Goal: Task Accomplishment & Management: Complete application form

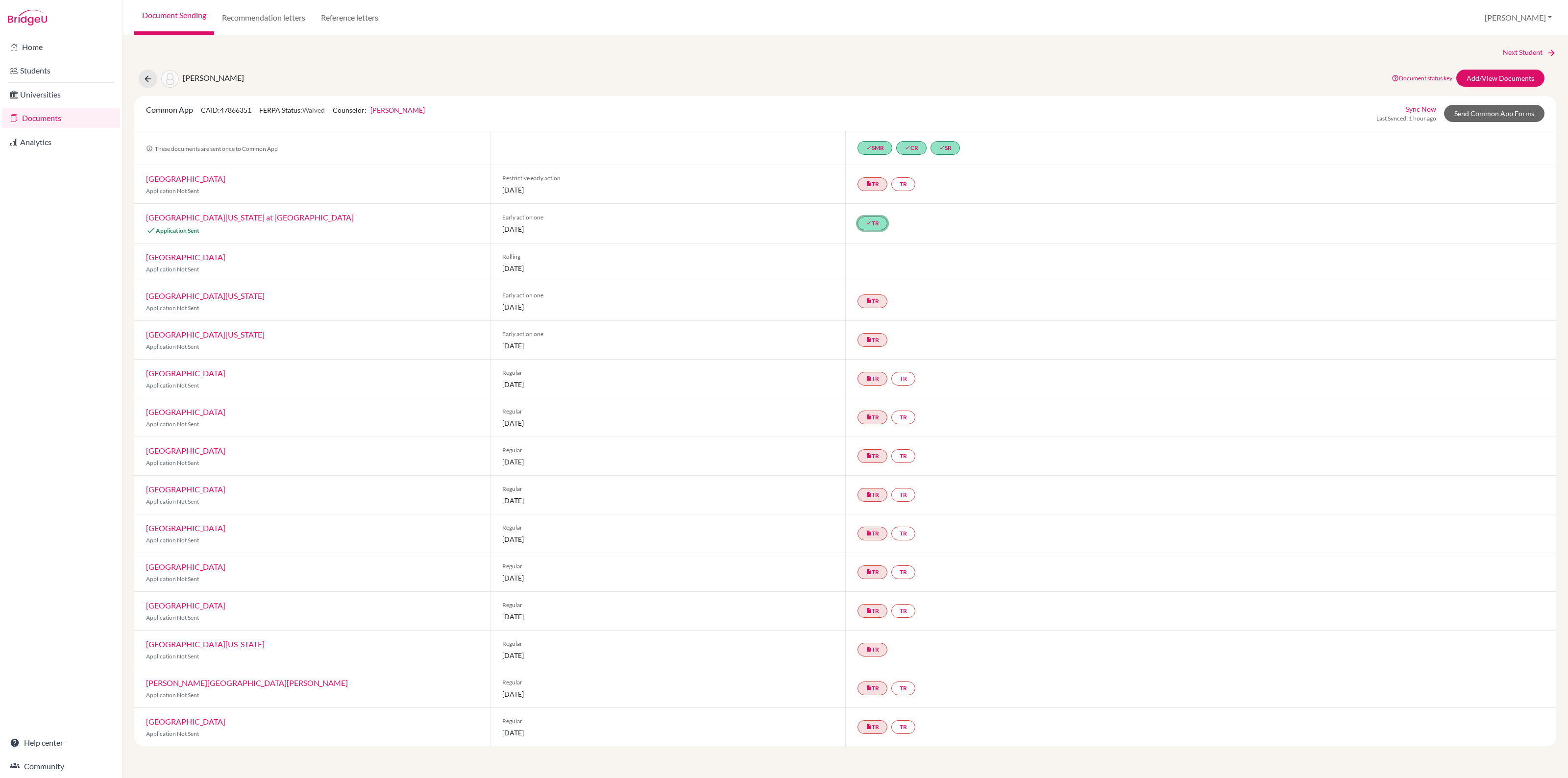
click at [875, 222] on link "done TR" at bounding box center [872, 223] width 30 height 14
click at [870, 72] on div "[PERSON_NAME] Document status key TR Requirement. Document not uploaded yet. TR…" at bounding box center [845, 79] width 1437 height 19
click at [159, 74] on div "[PERSON_NAME]" at bounding box center [191, 79] width 105 height 19
click at [155, 74] on button at bounding box center [148, 79] width 19 height 19
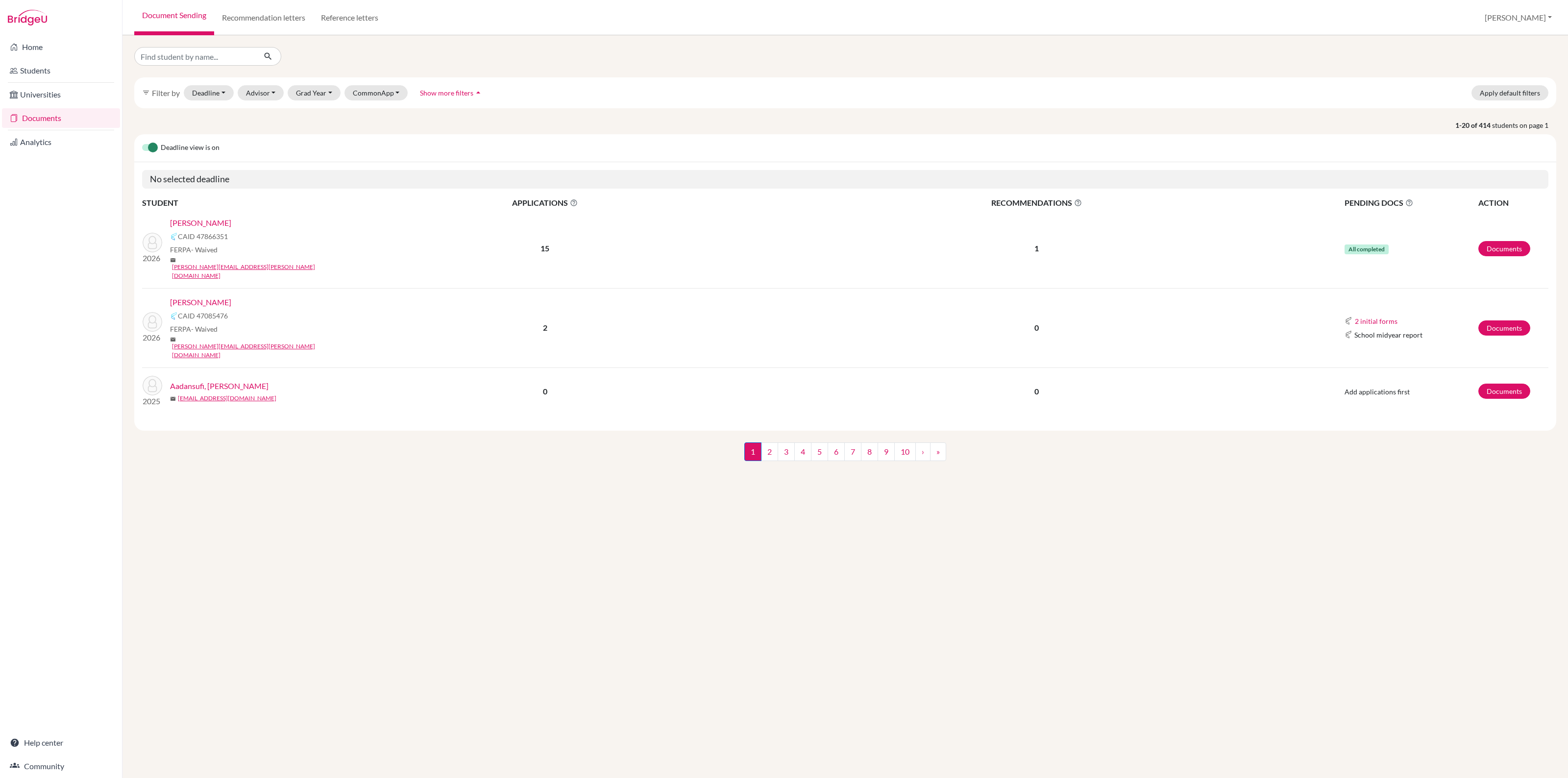
click at [41, 115] on link "Documents" at bounding box center [61, 118] width 118 height 19
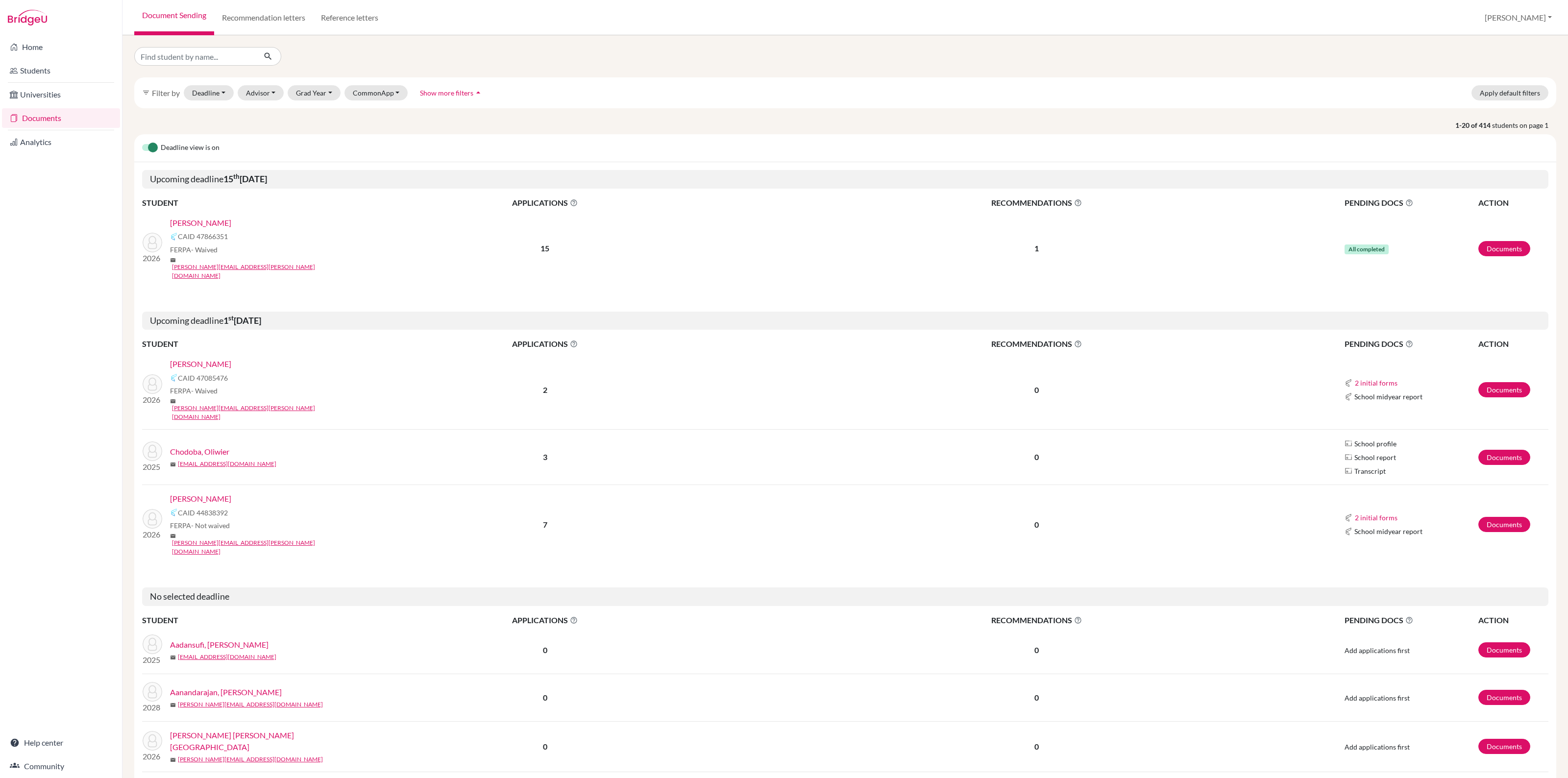
click at [203, 493] on link "KILIAN, Gabriel" at bounding box center [200, 499] width 61 height 12
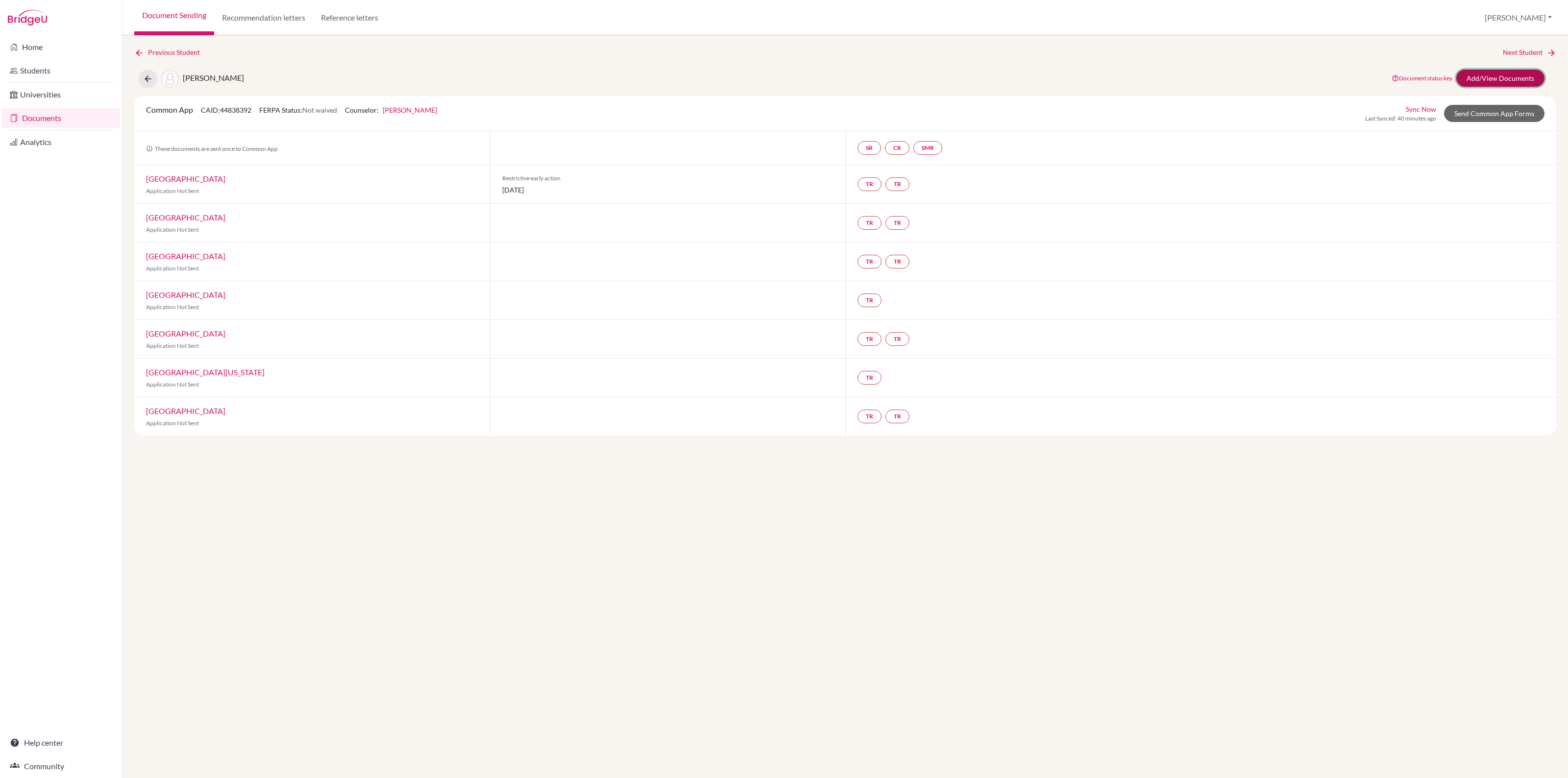
click at [1479, 77] on link "Add/View Documents" at bounding box center [1500, 78] width 88 height 17
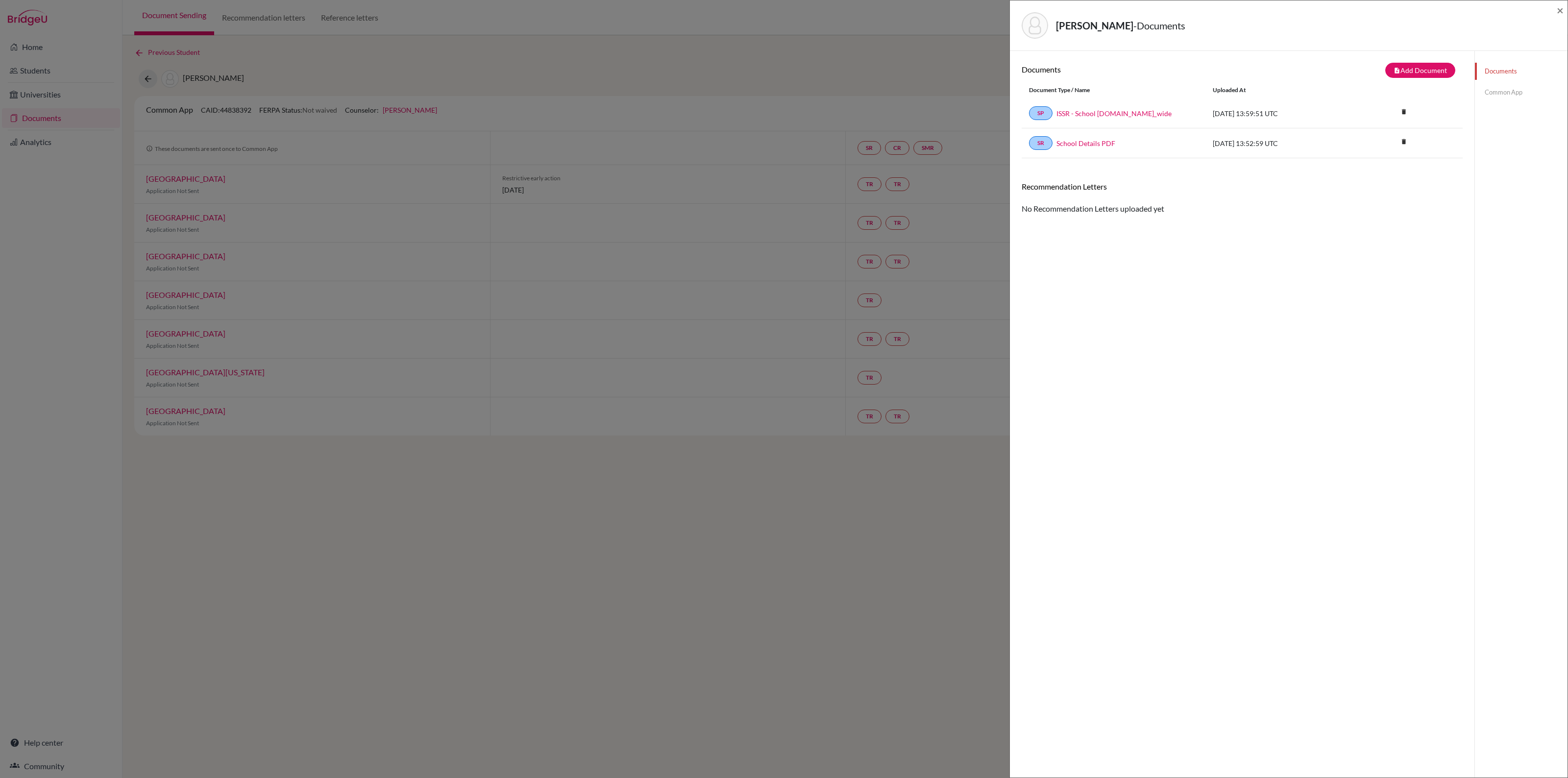
click at [1493, 91] on link "Common App" at bounding box center [1521, 93] width 93 height 17
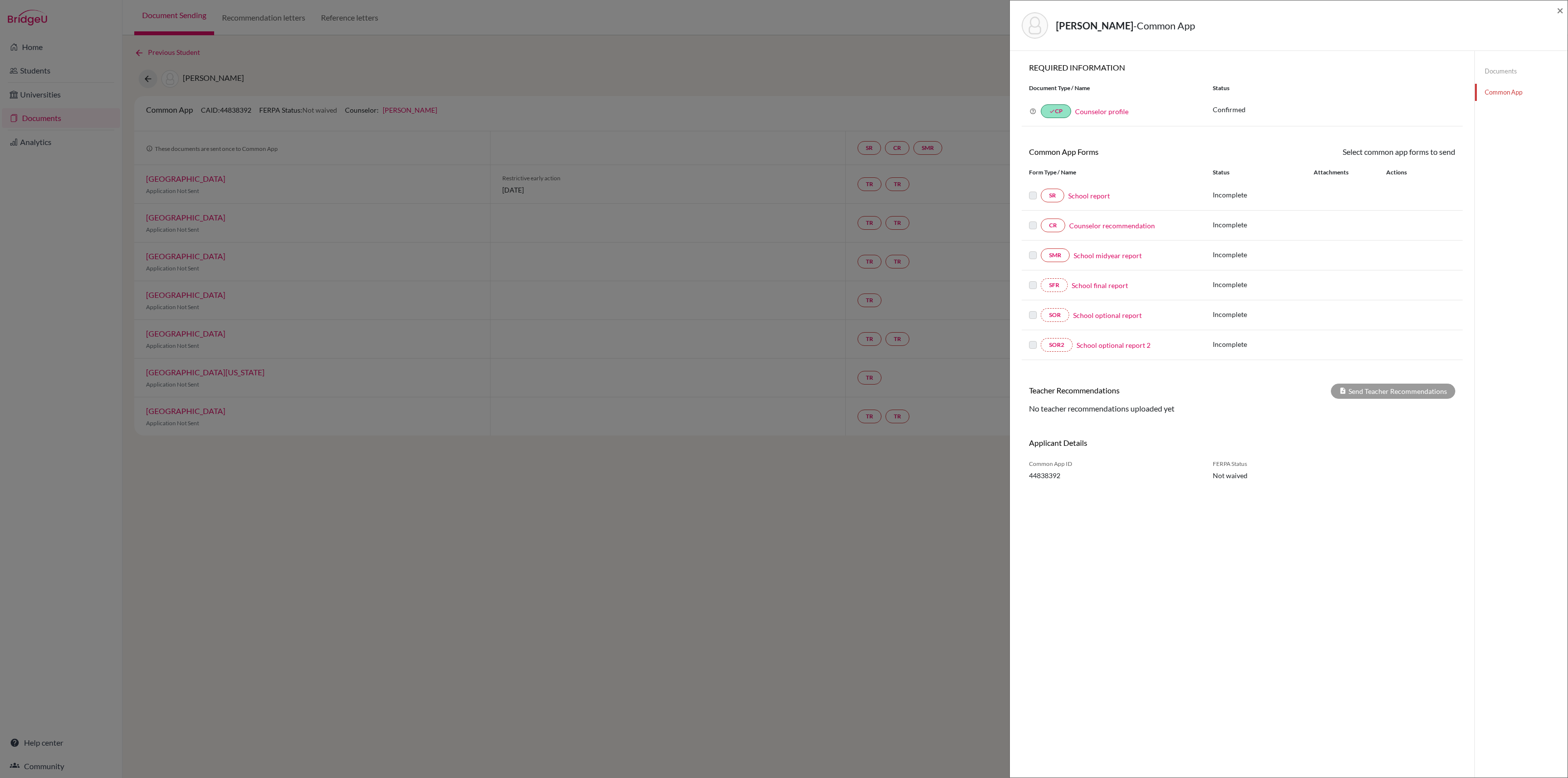
click at [1119, 226] on link "Counselor recommendation" at bounding box center [1112, 225] width 86 height 10
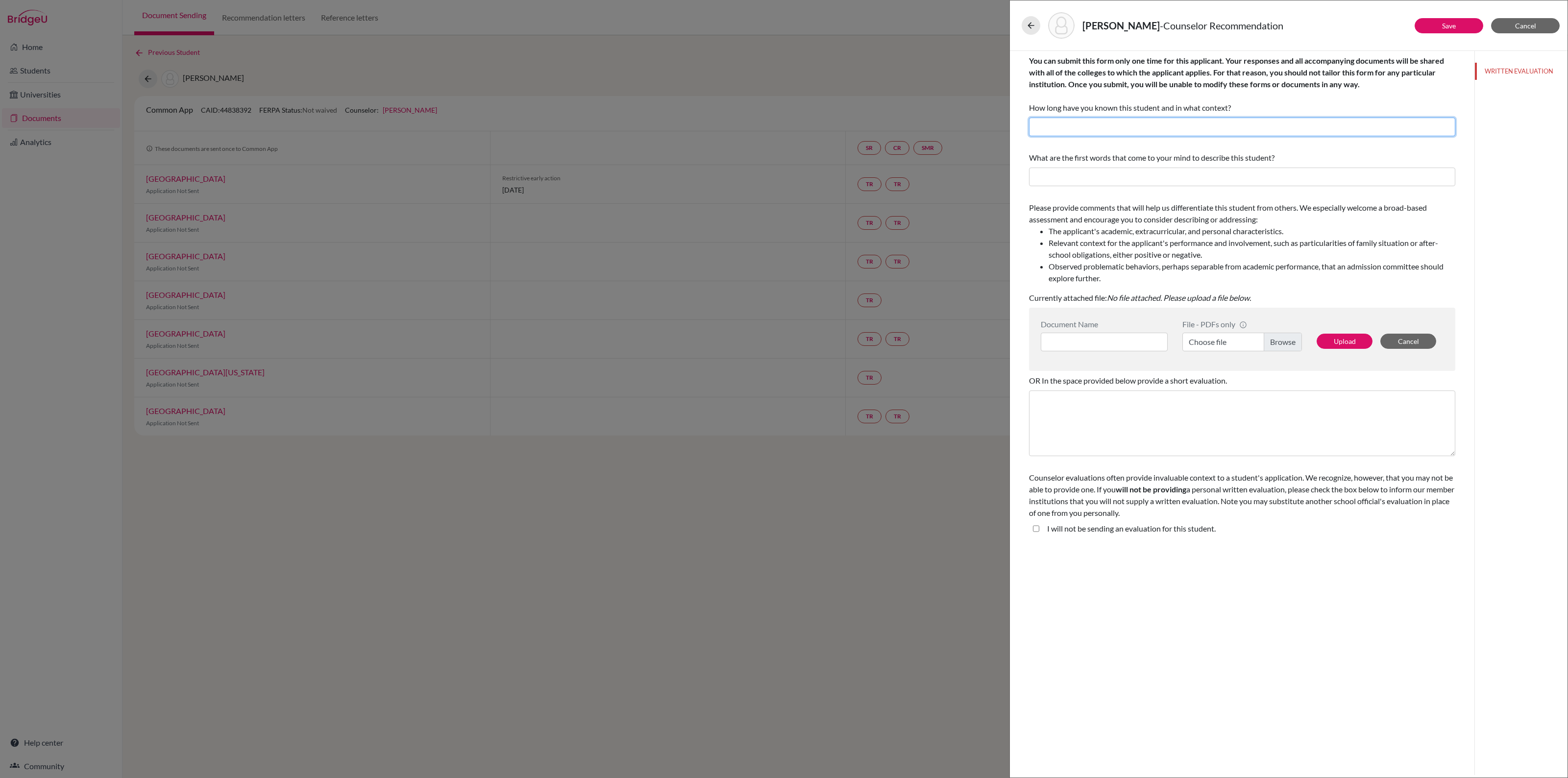
click at [1102, 129] on input "text" at bounding box center [1242, 127] width 426 height 19
drag, startPoint x: 1116, startPoint y: 127, endPoint x: 1133, endPoint y: 127, distance: 17.0
click at [1133, 127] on input "I have know Gabriel for 1 year as CAS Coordinator" at bounding box center [1242, 127] width 426 height 19
type input "I have know Gabriel for 6 months as CAS Coordinator"
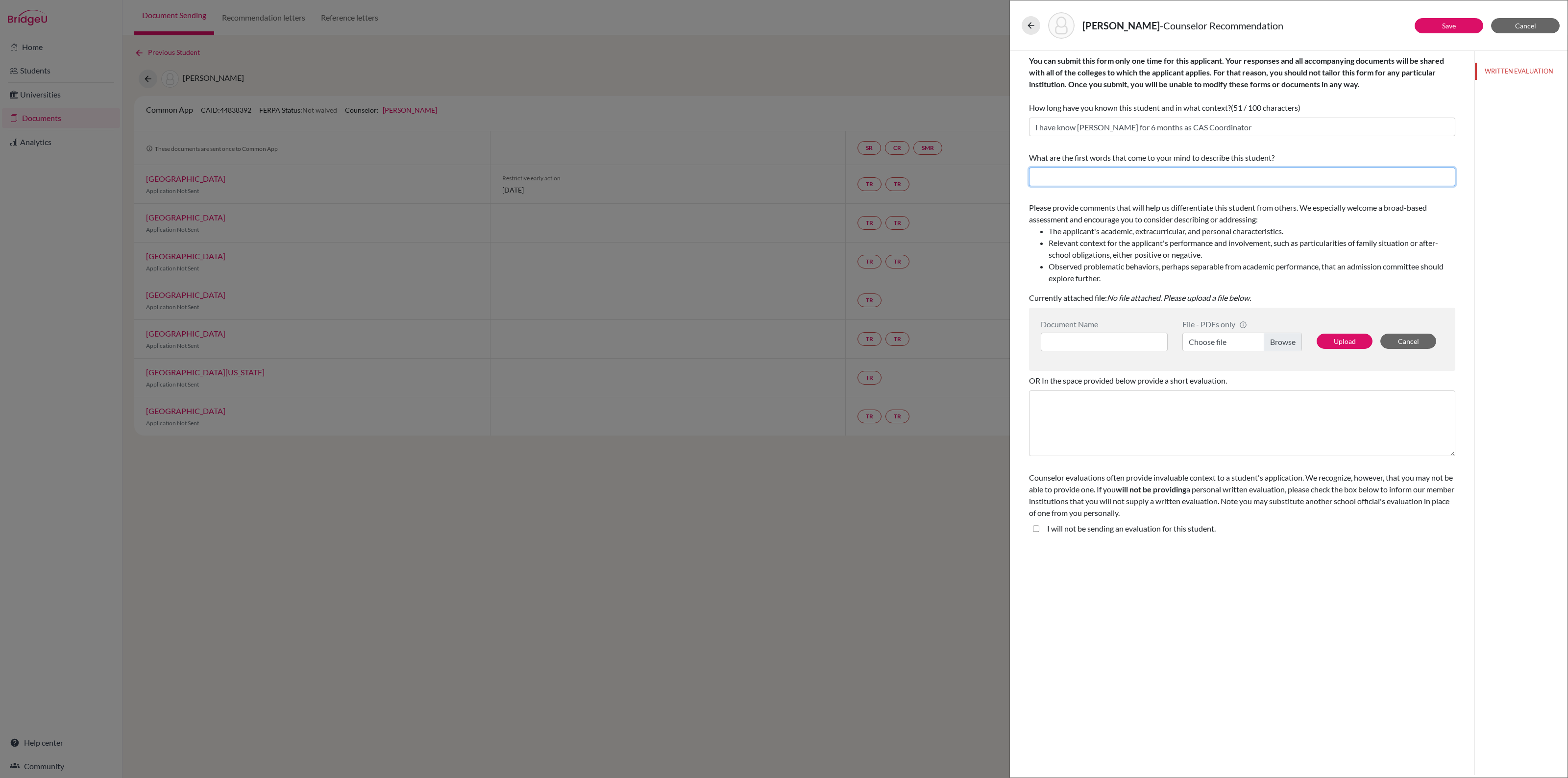
click at [1083, 180] on input "text" at bounding box center [1242, 177] width 426 height 19
type input "Intelligent and"
click at [1035, 531] on student\ "I will not be sending an evaluation for this student." at bounding box center [1036, 528] width 6 height 12
checkbox student\ "true"
click at [1095, 175] on input "Intelligent and" at bounding box center [1242, 177] width 426 height 19
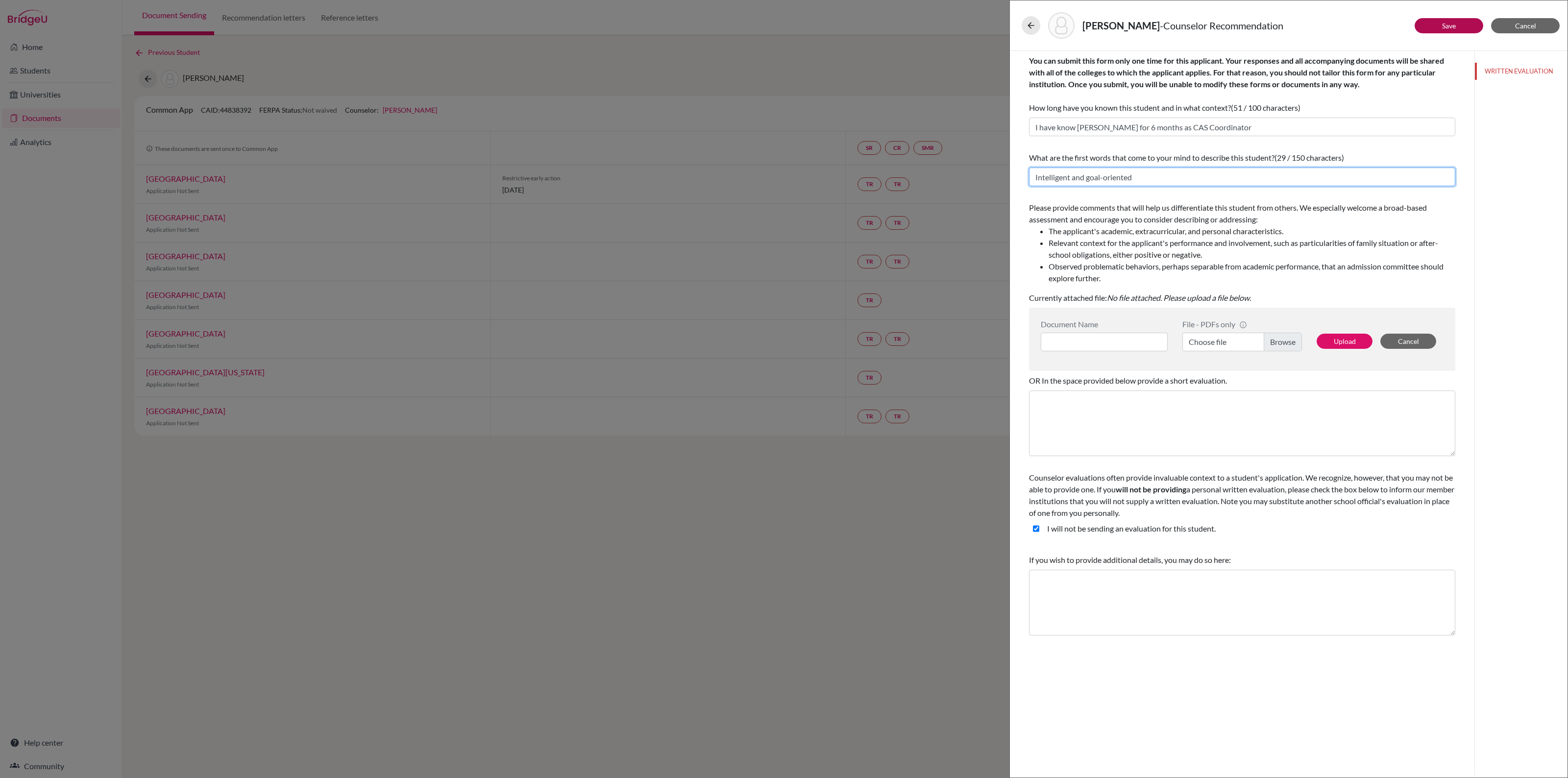
type input "Intelligent and goal-oriented"
click at [1444, 20] on button "Save" at bounding box center [1449, 26] width 69 height 15
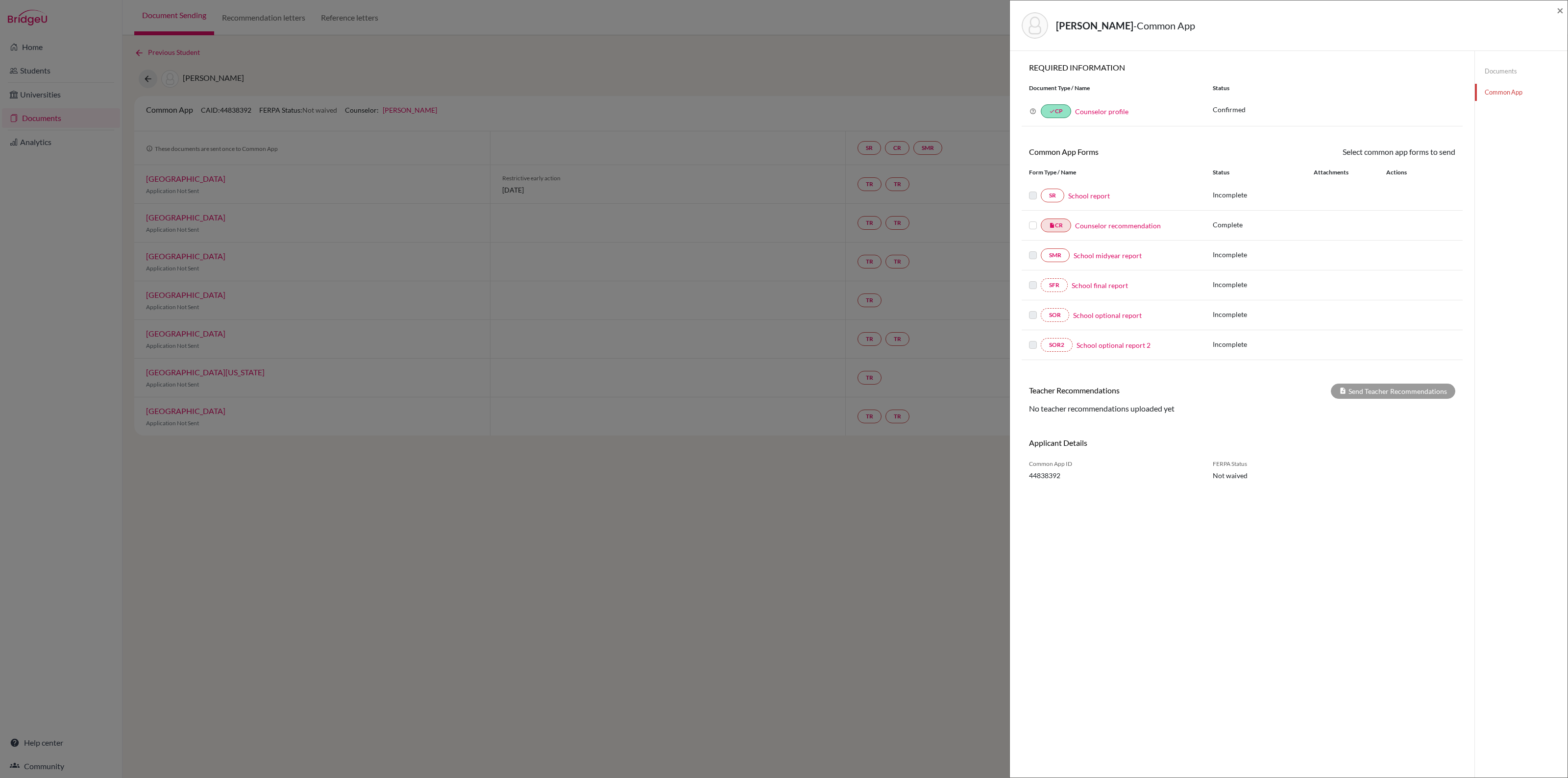
click at [1493, 66] on link "Documents" at bounding box center [1521, 71] width 93 height 17
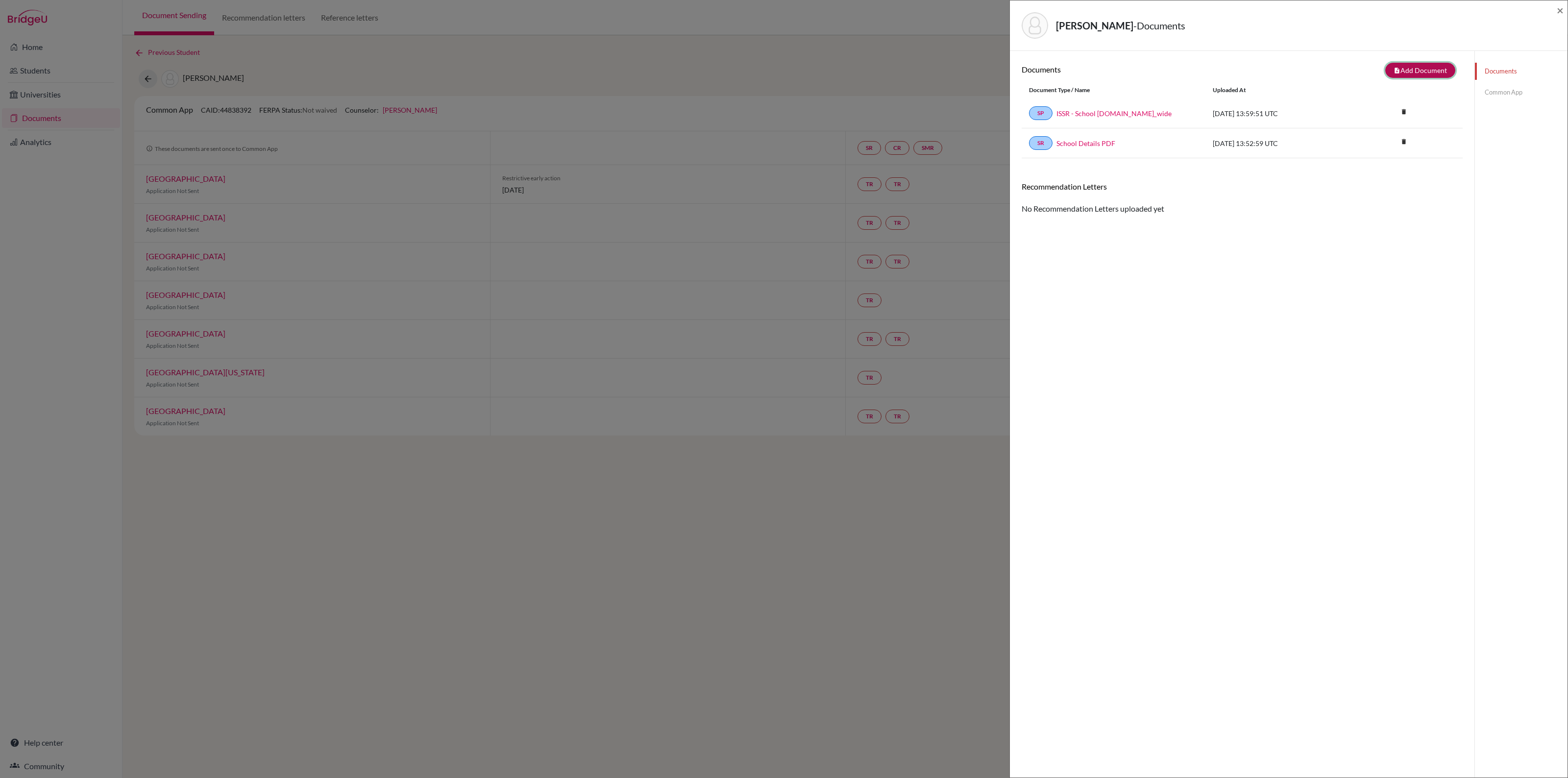
click at [1401, 67] on button "note_add Add Document" at bounding box center [1420, 70] width 70 height 15
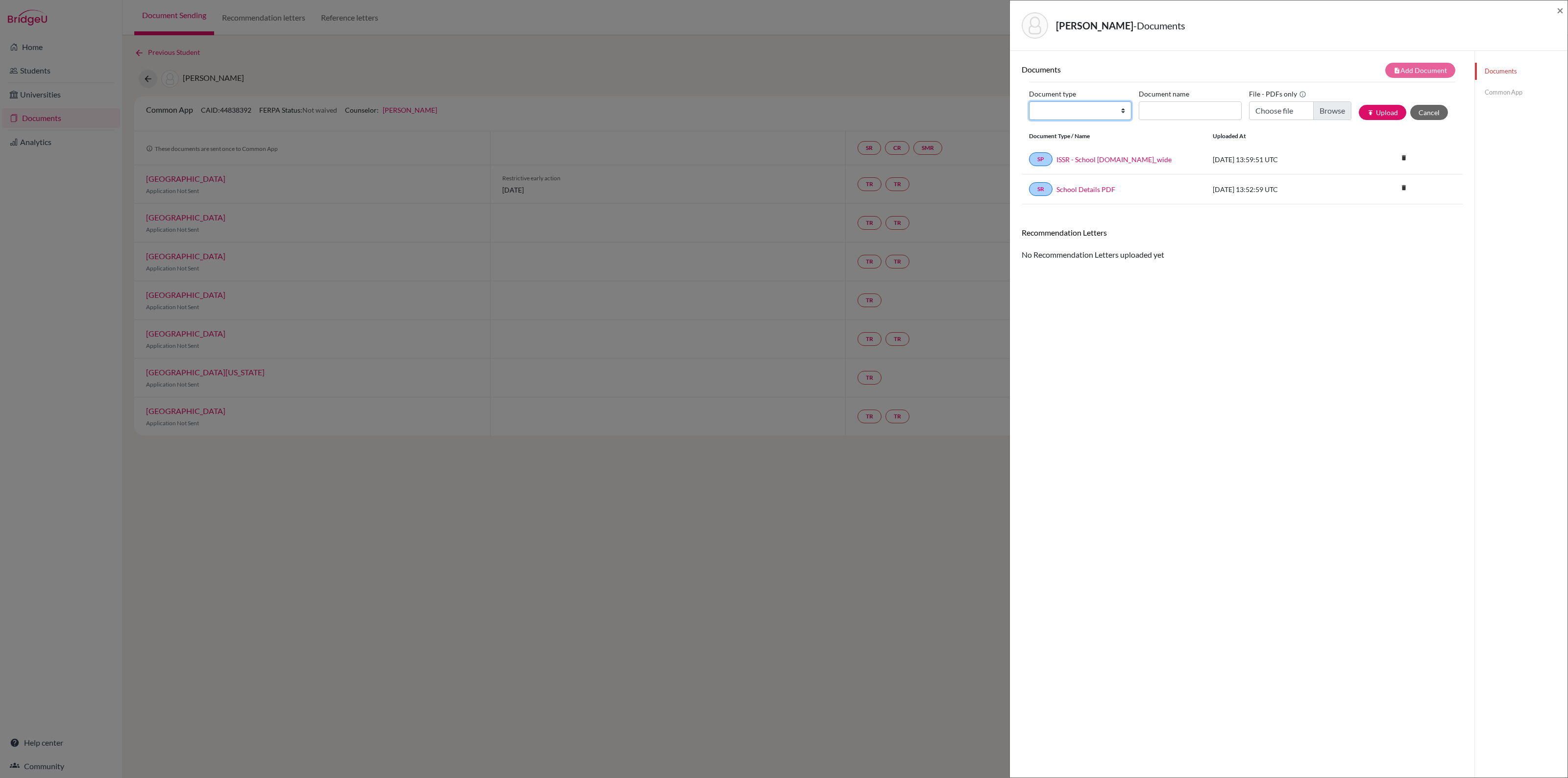
click at [1121, 109] on select "Change explanation for Common App reports Counselor recommendation Internationa…" at bounding box center [1080, 111] width 102 height 19
select select "2"
click at [1029, 102] on select "Change explanation for Common App reports Counselor recommendation Internationa…" at bounding box center [1080, 111] width 102 height 19
click at [1170, 112] on input "Document name" at bounding box center [1190, 111] width 102 height 19
click at [1328, 108] on input "Choose file" at bounding box center [1300, 111] width 102 height 19
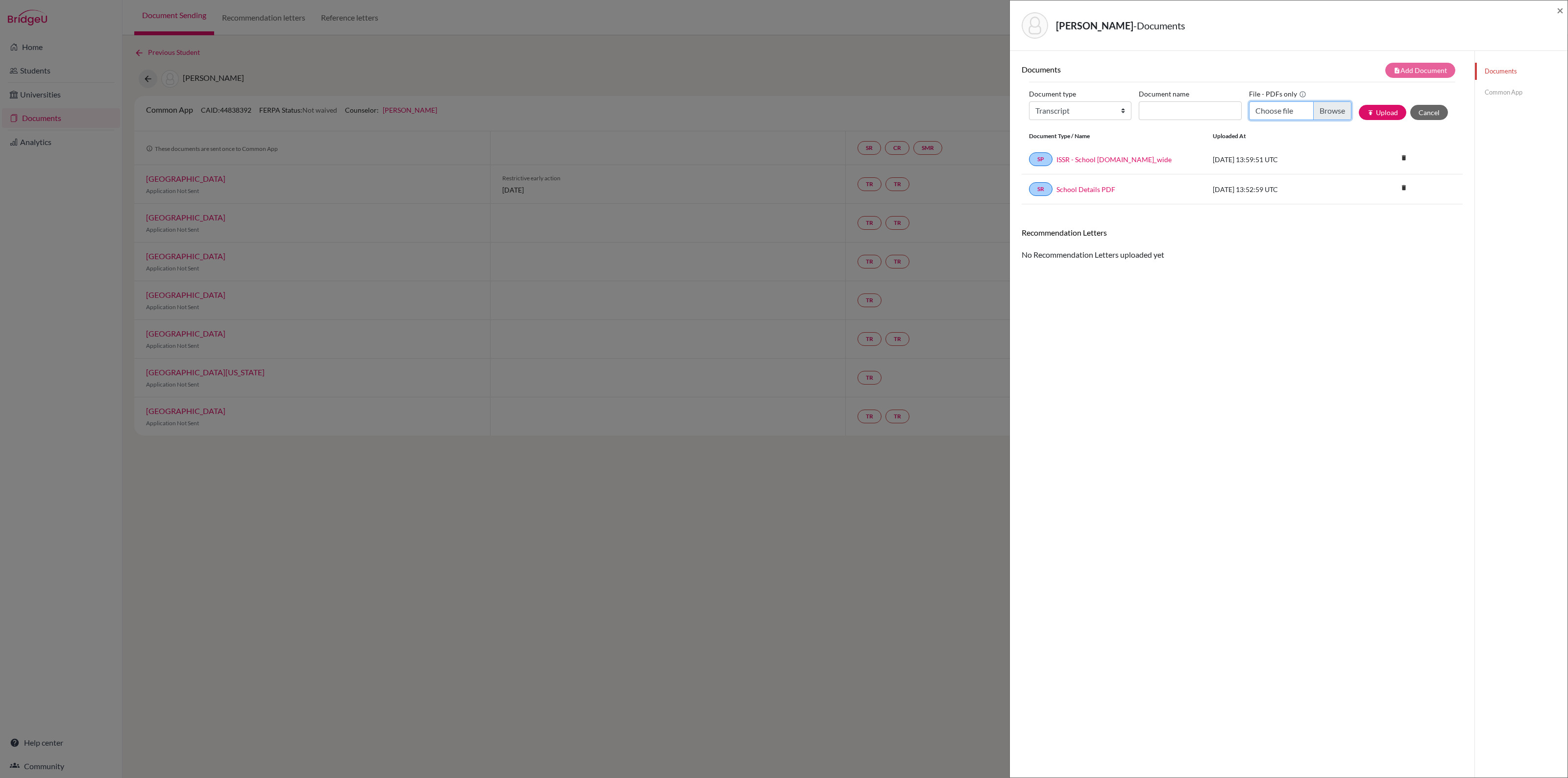
click at [1326, 111] on input "Choose file" at bounding box center [1300, 111] width 102 height 19
type input "C:\fakepath\Gabriel Kilian DP2 Predictive Grades.pdf"
click at [1370, 111] on button "publish Upload" at bounding box center [1382, 112] width 47 height 15
click at [1170, 112] on input "Document name" at bounding box center [1190, 111] width 102 height 19
drag, startPoint x: 1169, startPoint y: 113, endPoint x: 1091, endPoint y: 111, distance: 78.0
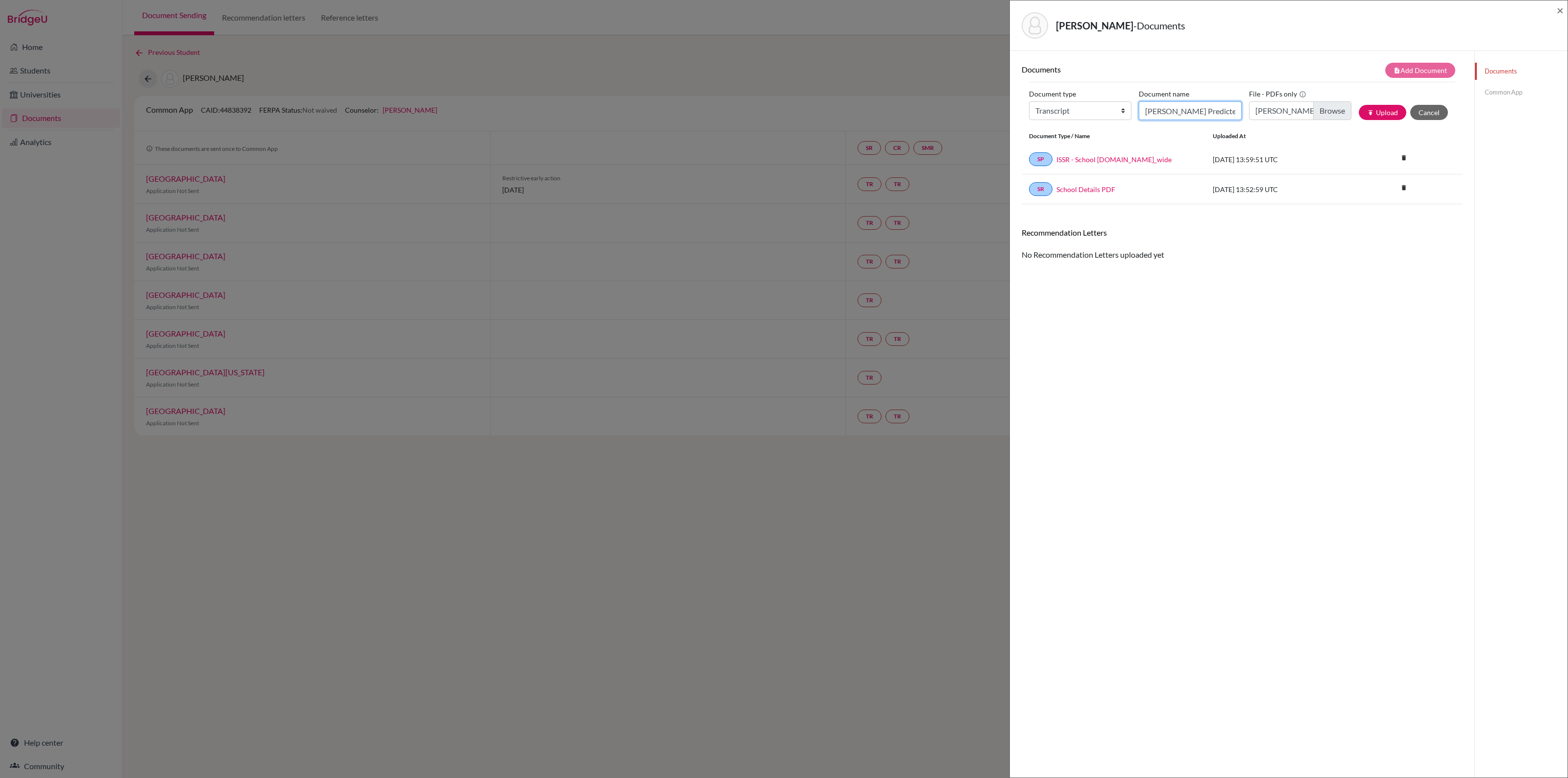
click at [1093, 111] on div "Document type Change explanation for Common App reports Counselor recommendatio…" at bounding box center [1242, 107] width 426 height 41
type input "Gabriel Kilian Predicted IB Grades"
click at [1375, 110] on button "publish Upload" at bounding box center [1382, 112] width 47 height 15
click at [1559, 9] on span "×" at bounding box center [1559, 10] width 7 height 14
